Goal: Check status: Check status

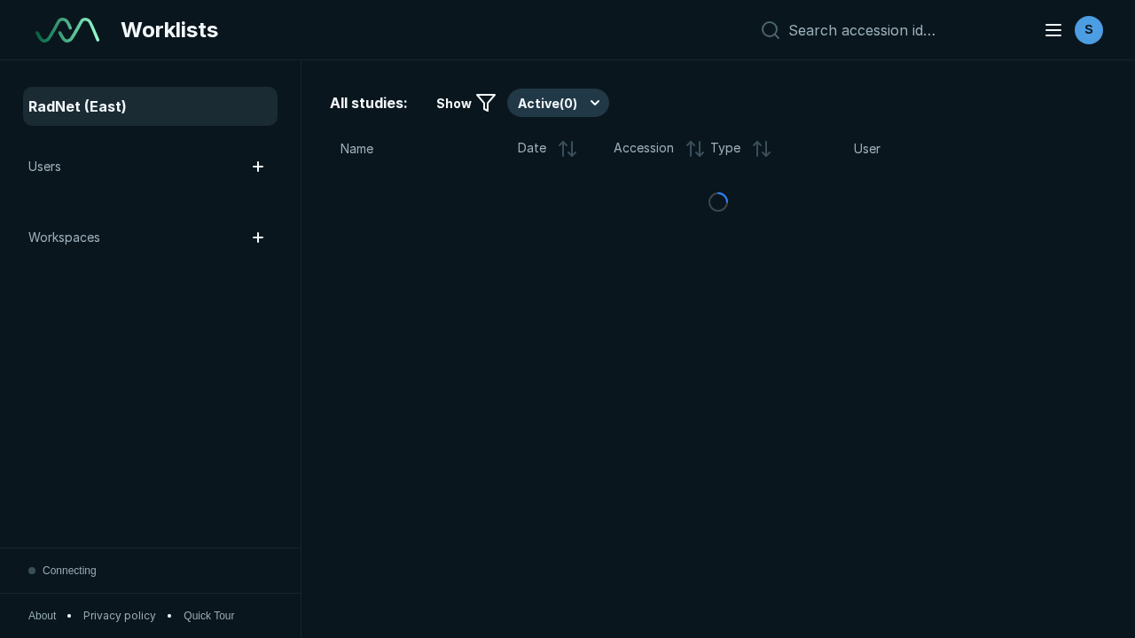
scroll to position [4841, 7384]
